Goal: Find specific page/section: Find specific page/section

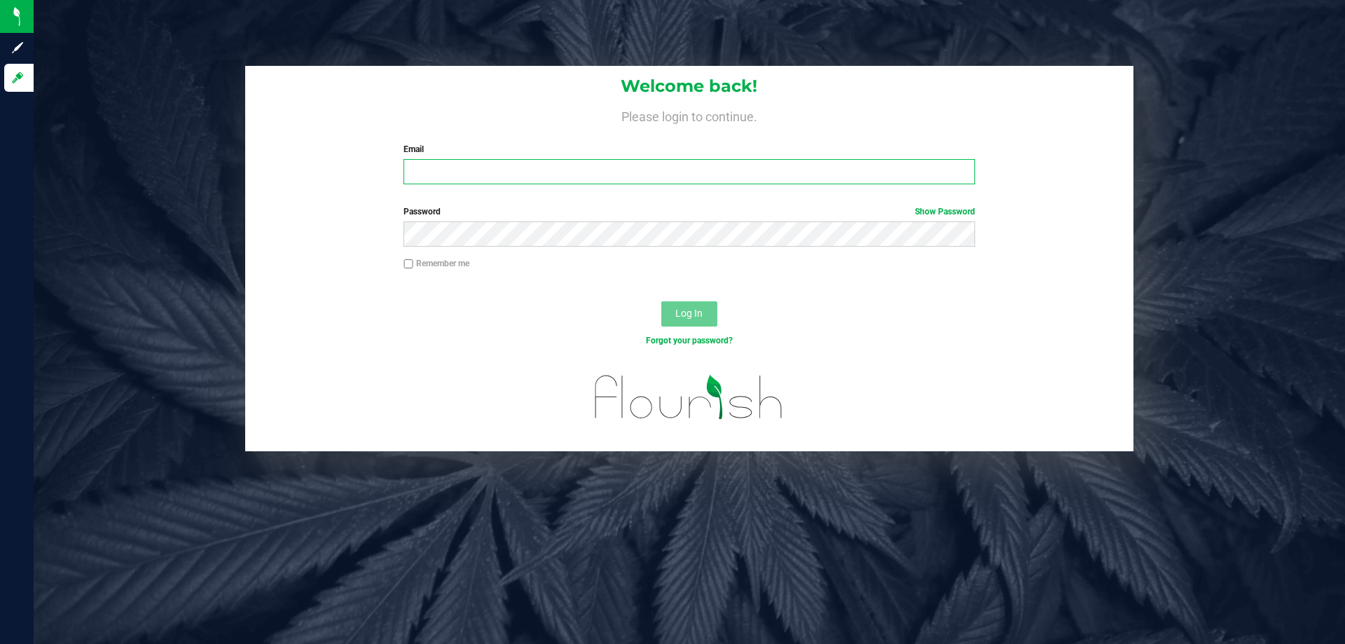
click at [556, 164] on input "Email" at bounding box center [689, 171] width 571 height 25
type input "[EMAIL_ADDRESS][DOMAIN_NAME]"
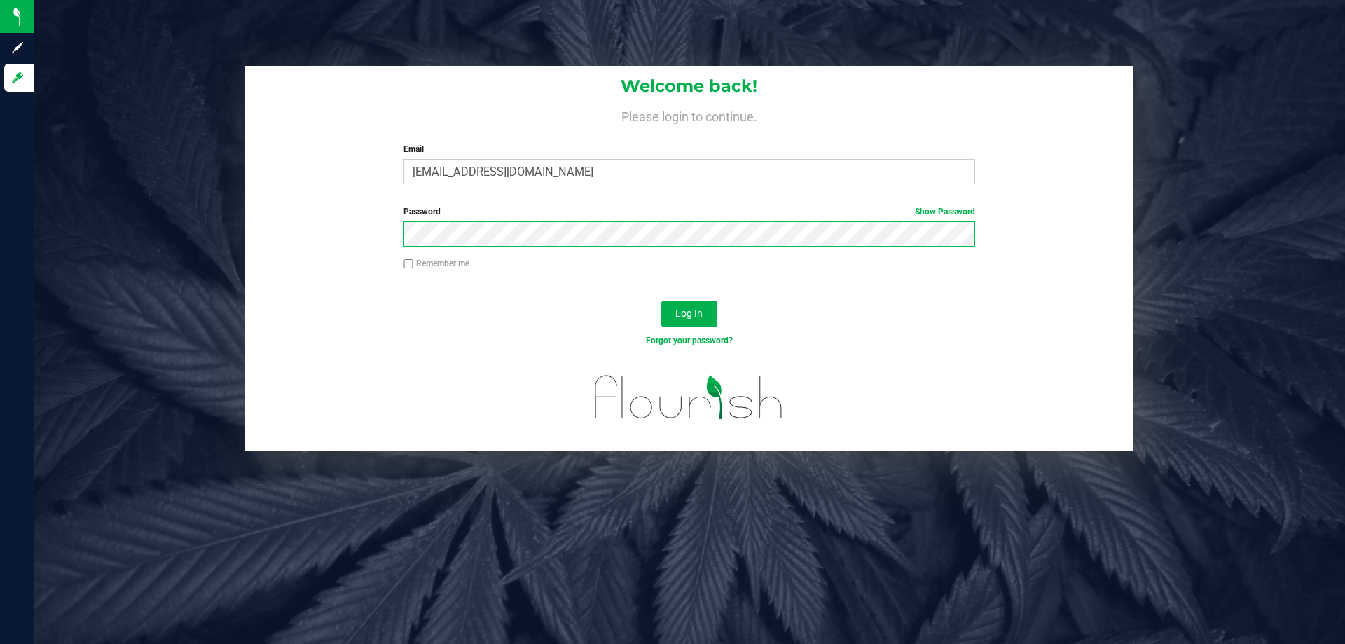
click at [661, 301] on button "Log In" at bounding box center [689, 313] width 56 height 25
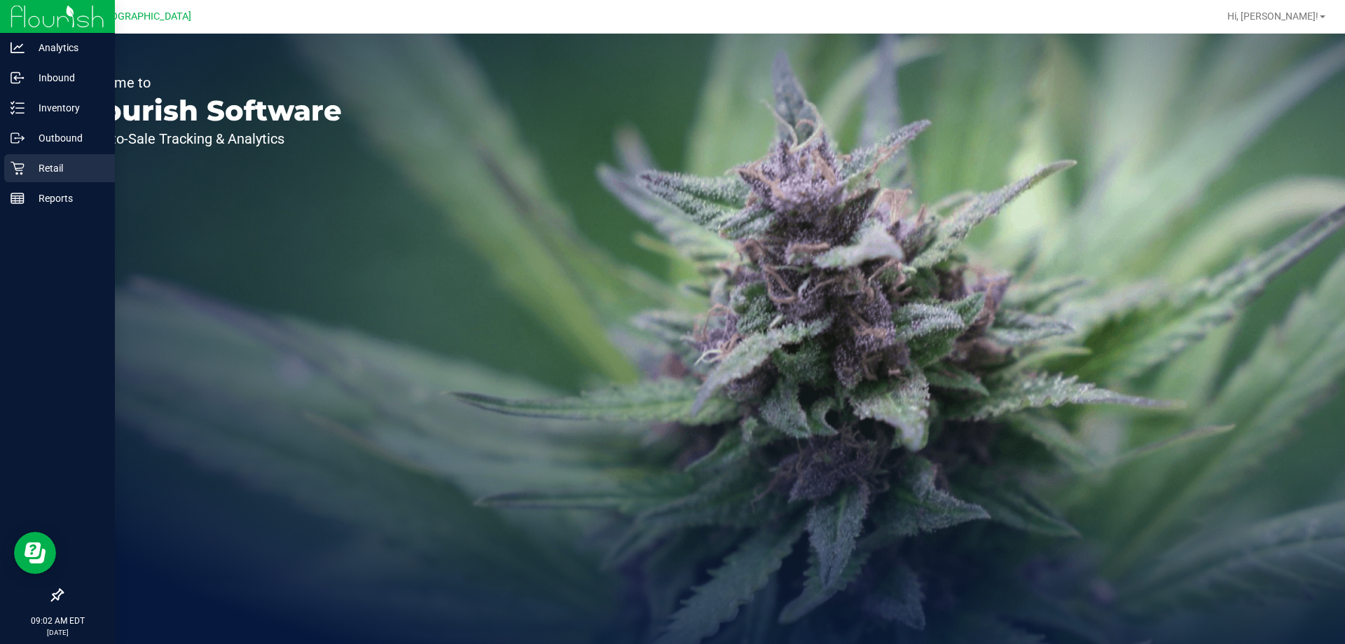
click at [48, 169] on p "Retail" at bounding box center [67, 168] width 84 height 17
click at [64, 163] on p "Retail" at bounding box center [67, 168] width 84 height 17
